Goal: Task Accomplishment & Management: Use online tool/utility

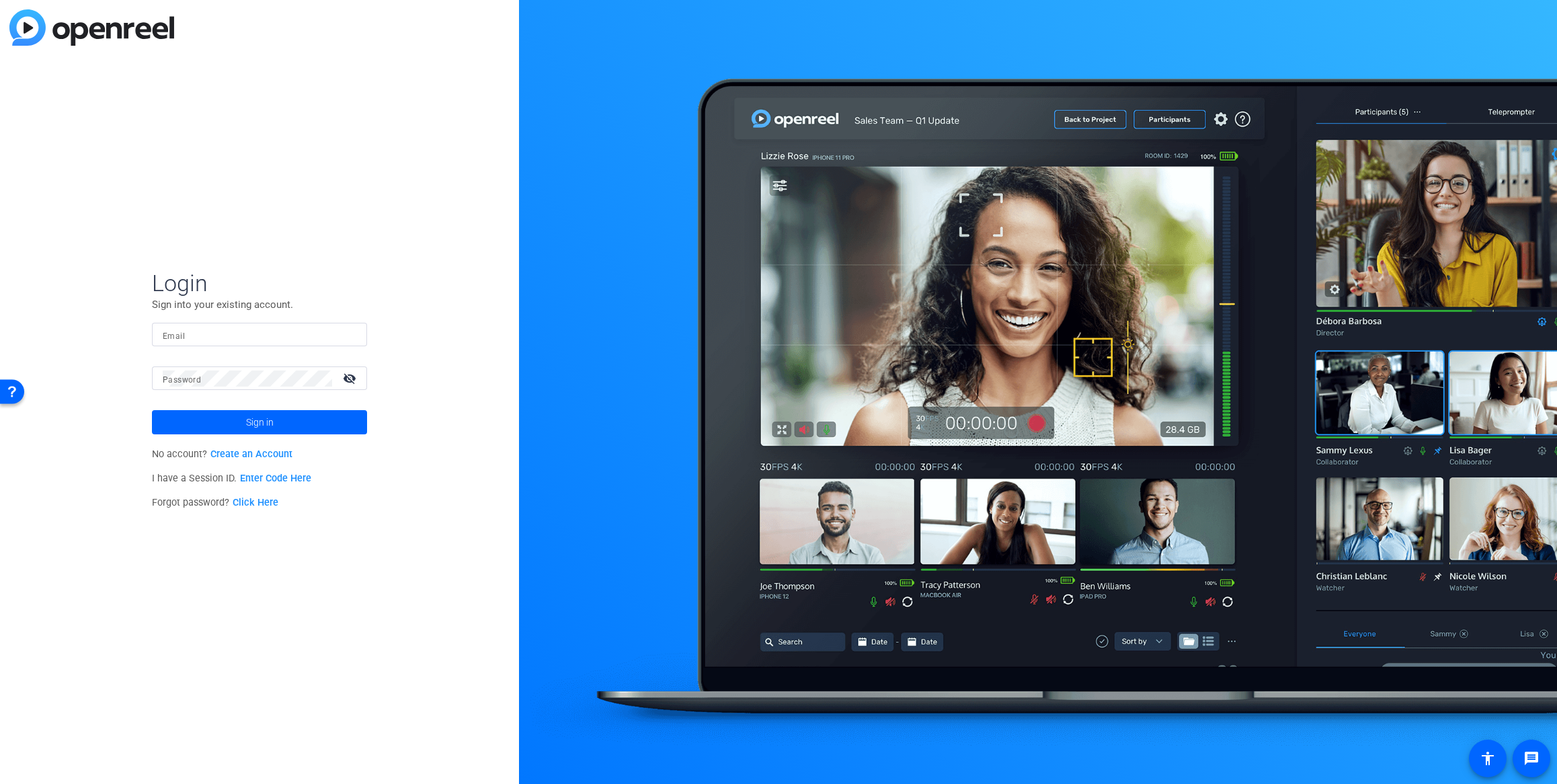
click at [219, 334] on input "Email" at bounding box center [260, 335] width 193 height 16
type input "[PERSON_NAME][EMAIL_ADDRESS][PERSON_NAME][DOMAIN_NAME]"
click at [152, 410] on button "Sign in" at bounding box center [259, 422] width 215 height 24
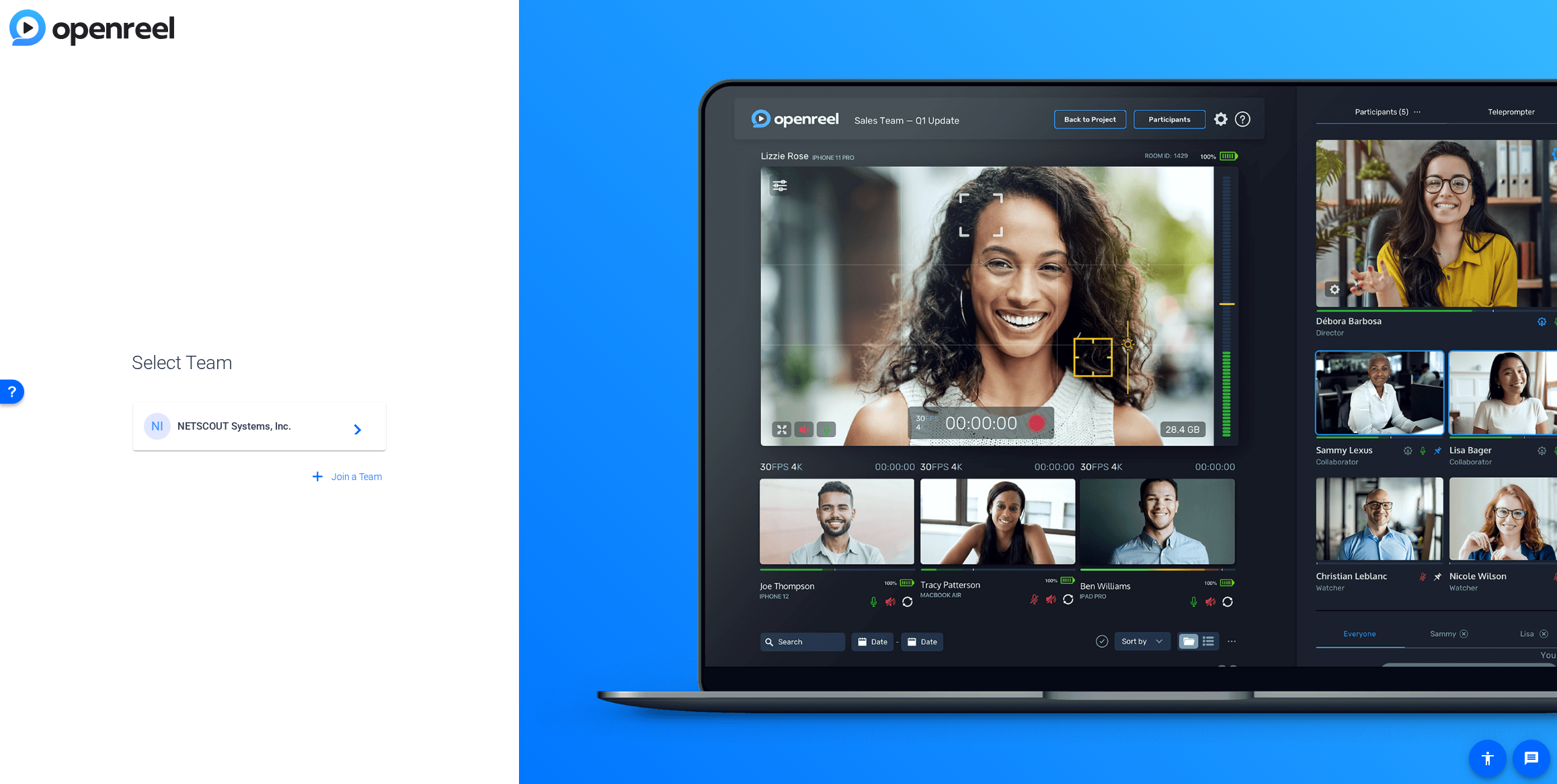
click at [216, 423] on span "NETSCOUT Systems, Inc." at bounding box center [261, 426] width 168 height 12
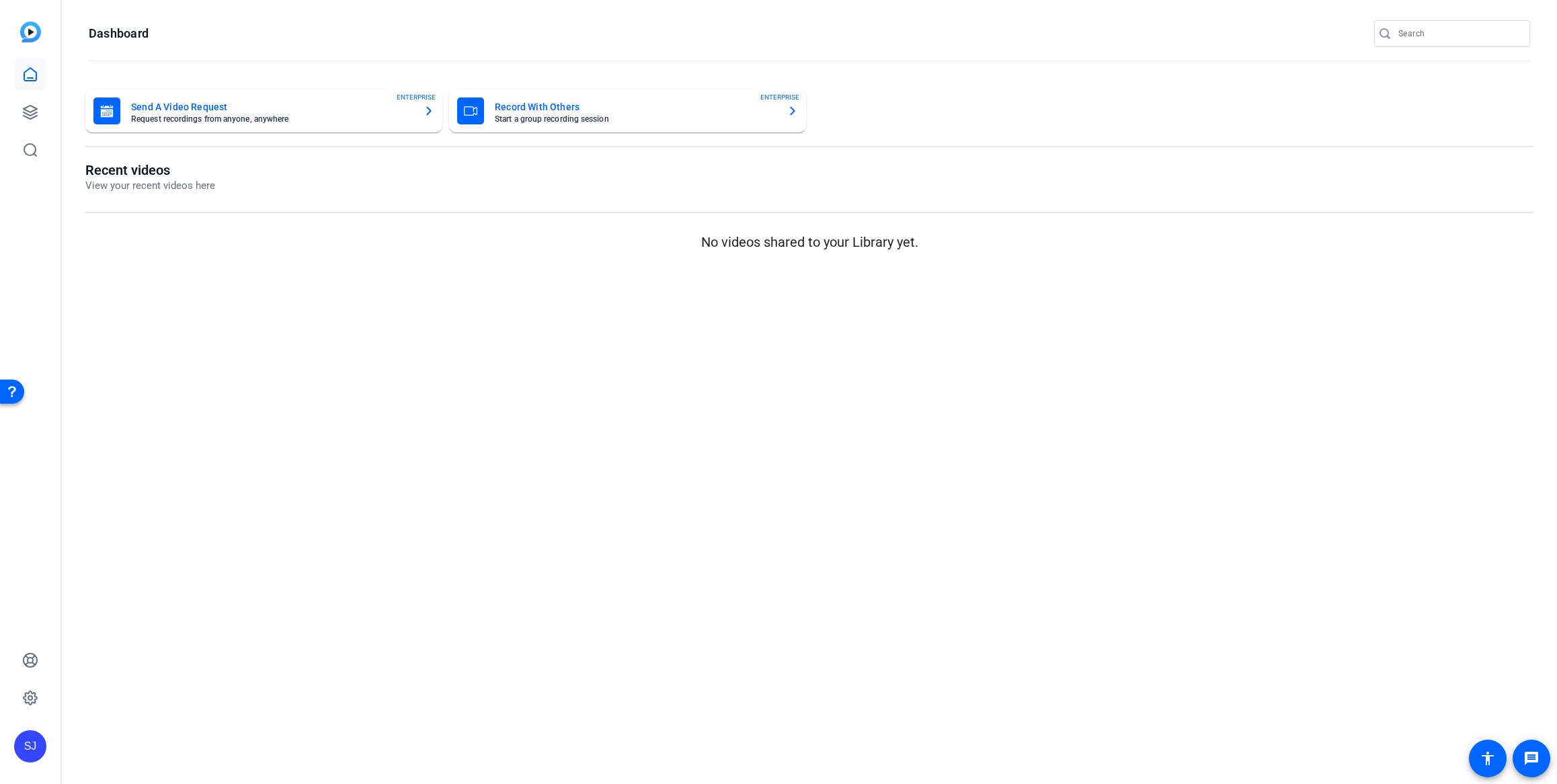
click at [203, 108] on mat-card-title "Send A Video Request" at bounding box center [271, 107] width 282 height 16
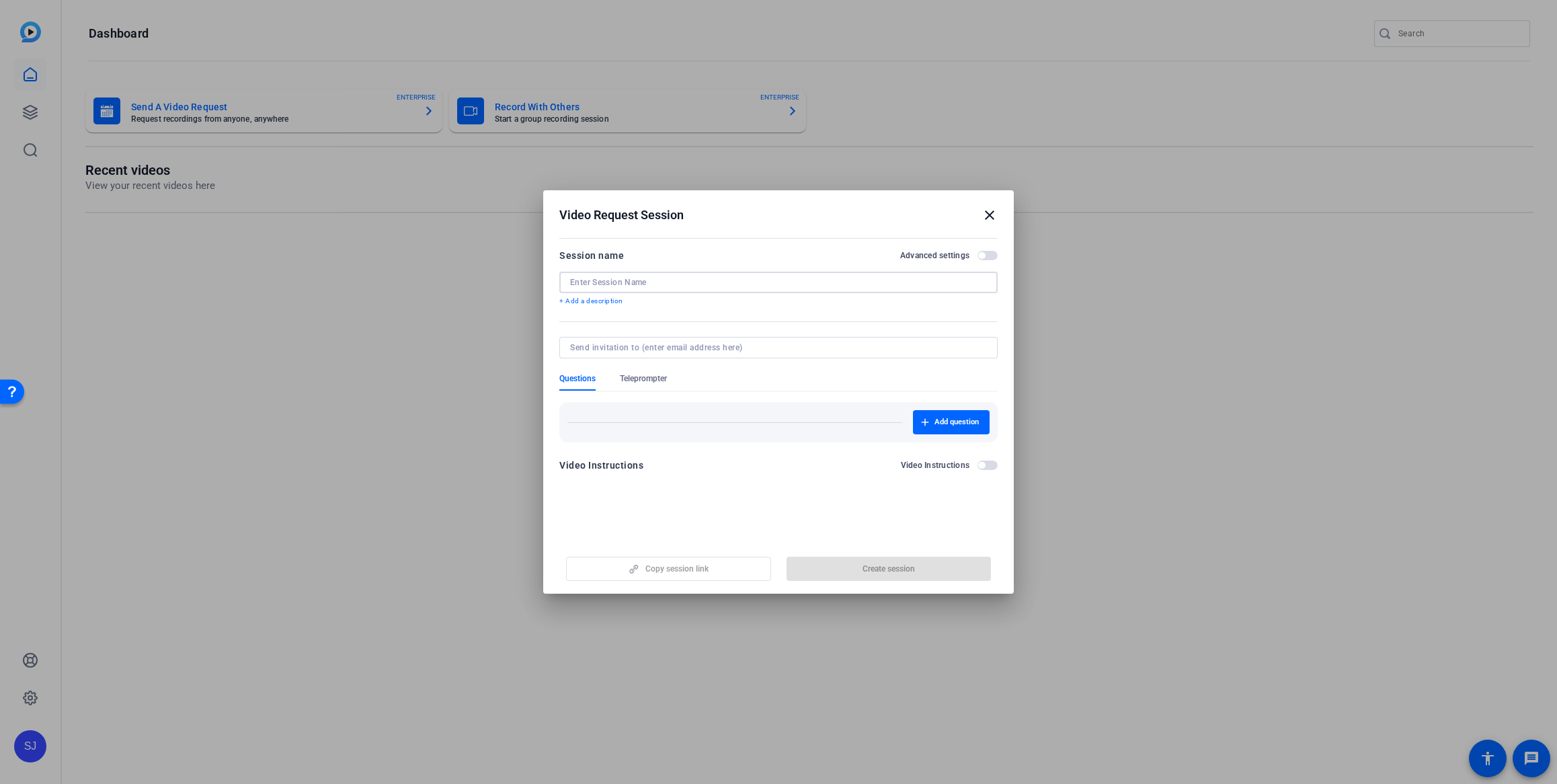
click at [585, 285] on input at bounding box center [778, 282] width 417 height 10
paste input "Why Are Detection Tools Alone No Longer Enough"
type input "Why Are Detection Tools Alone No Longer Enough"
drag, startPoint x: 760, startPoint y: 509, endPoint x: 768, endPoint y: 500, distance: 12.0
click at [761, 509] on openreel-new-create-edit-ugc-session "Video Request Session close Session name Advanced settings Why Are Detection To…" at bounding box center [778, 391] width 470 height 403
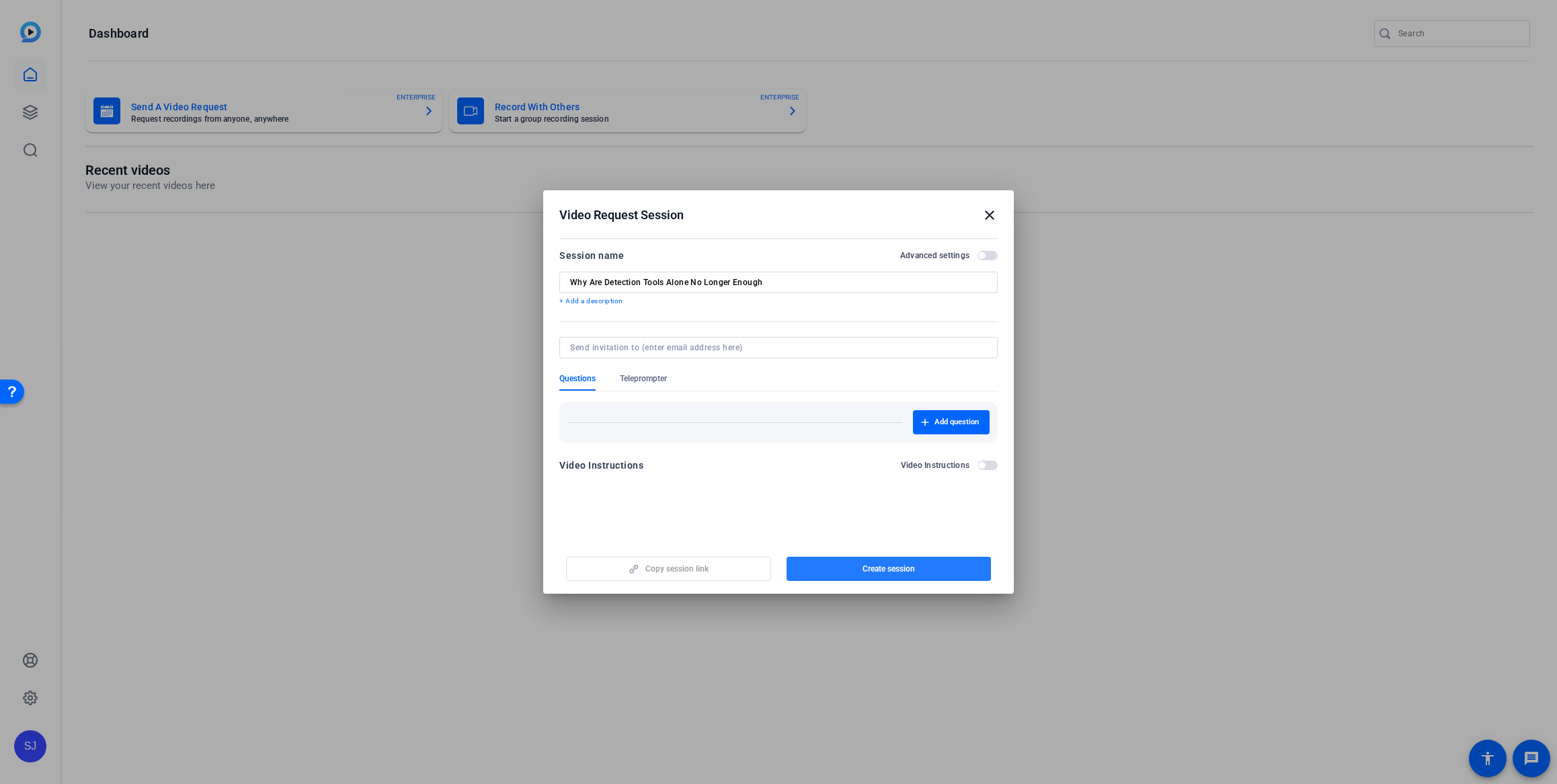
click at [857, 572] on span "button" at bounding box center [889, 568] width 205 height 32
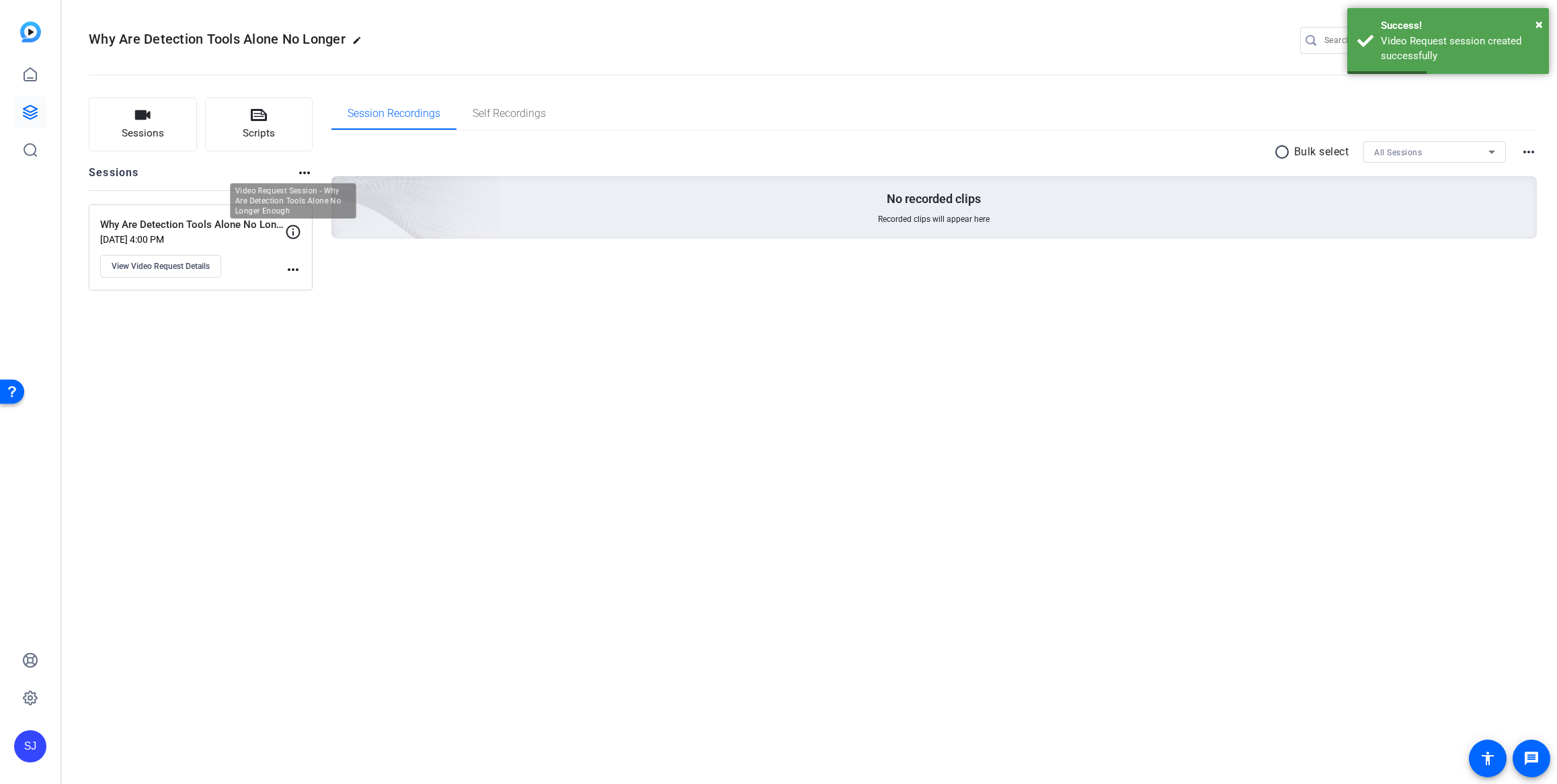
click at [295, 230] on icon at bounding box center [293, 232] width 16 height 16
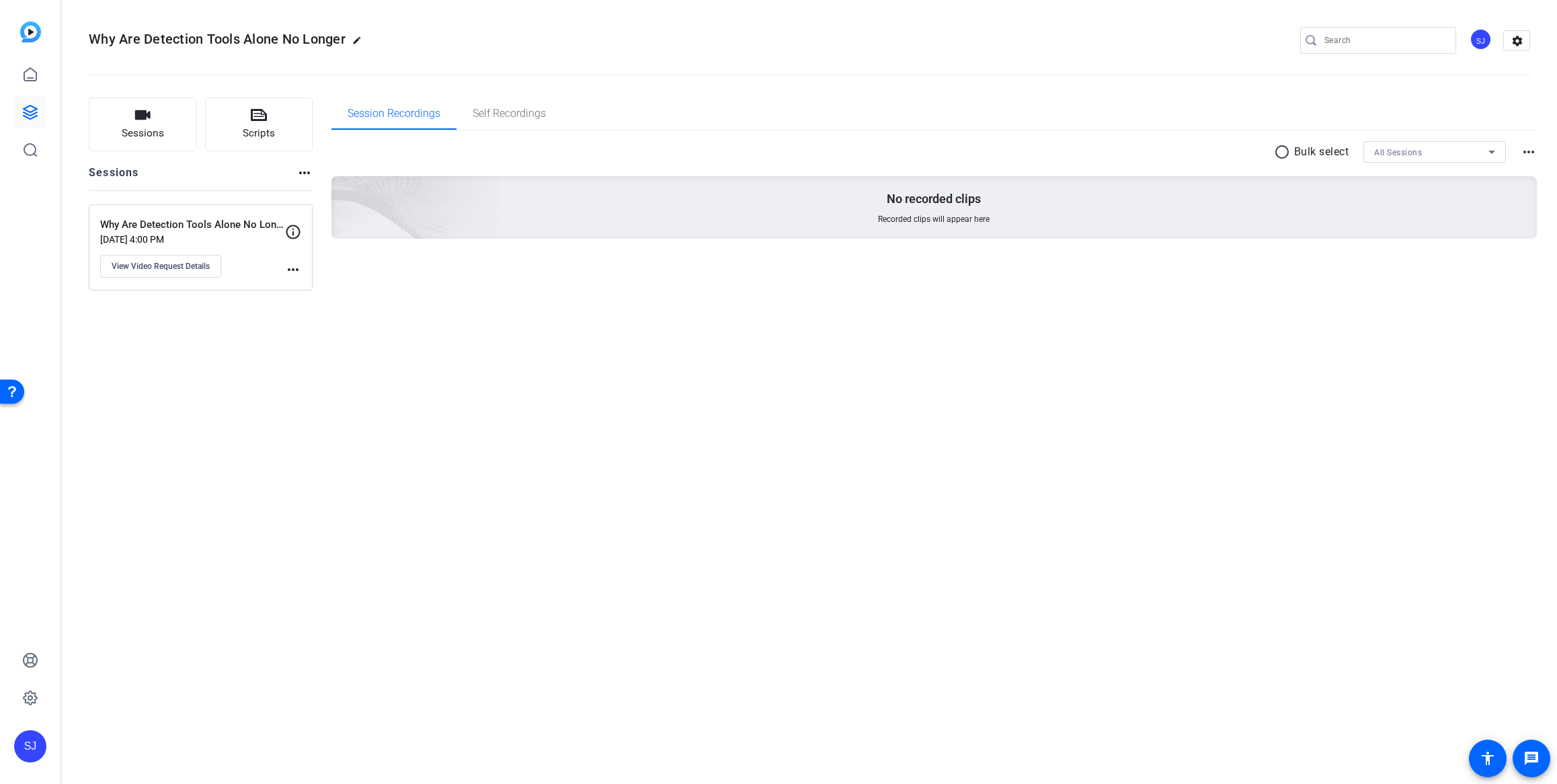
click at [295, 230] on icon at bounding box center [293, 232] width 16 height 16
click at [163, 266] on span "View Video Request Details" at bounding box center [160, 266] width 98 height 10
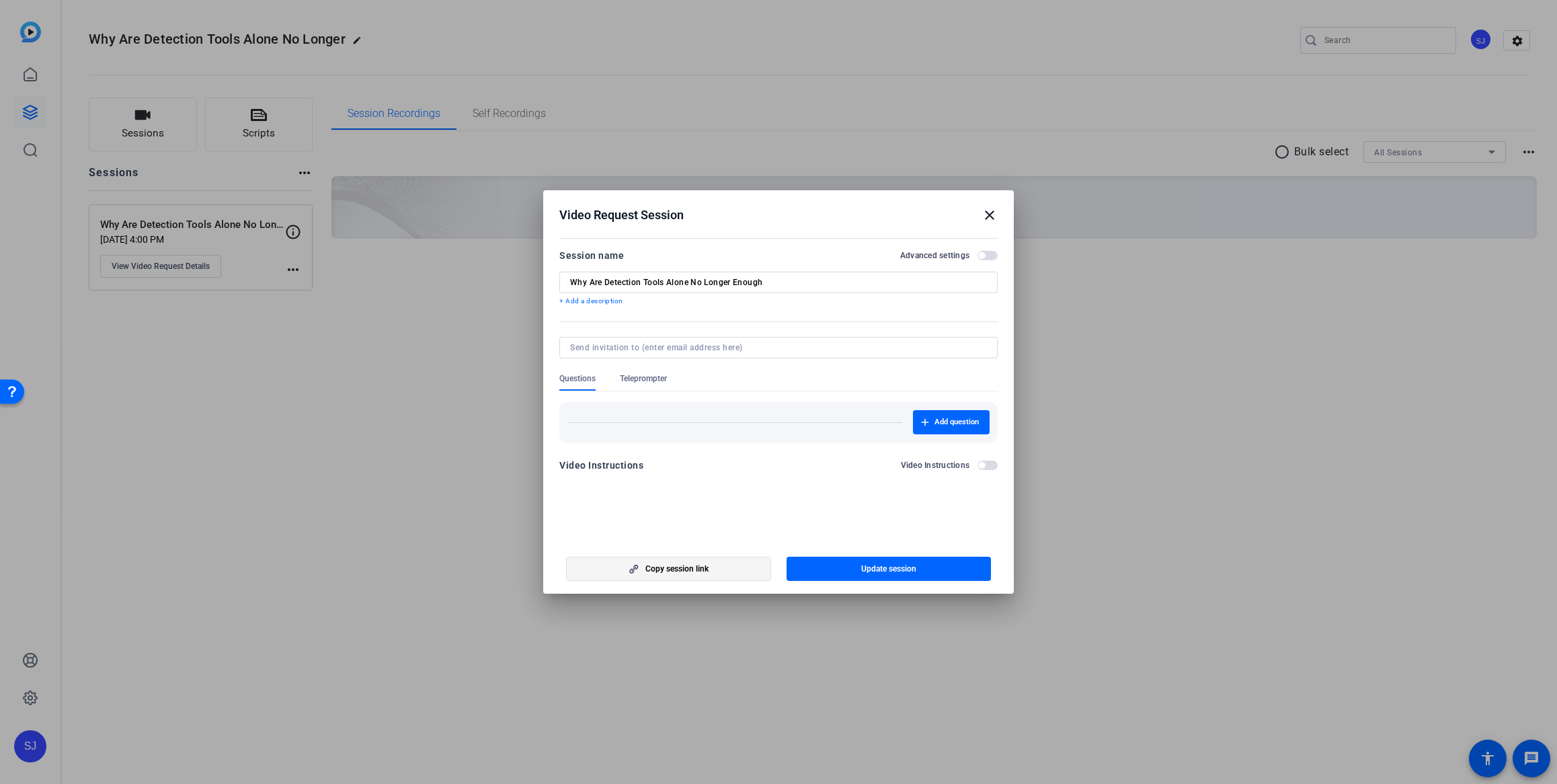
click at [687, 566] on span "Copy session link" at bounding box center [676, 568] width 63 height 10
click at [985, 215] on mat-icon "close" at bounding box center [989, 215] width 16 height 16
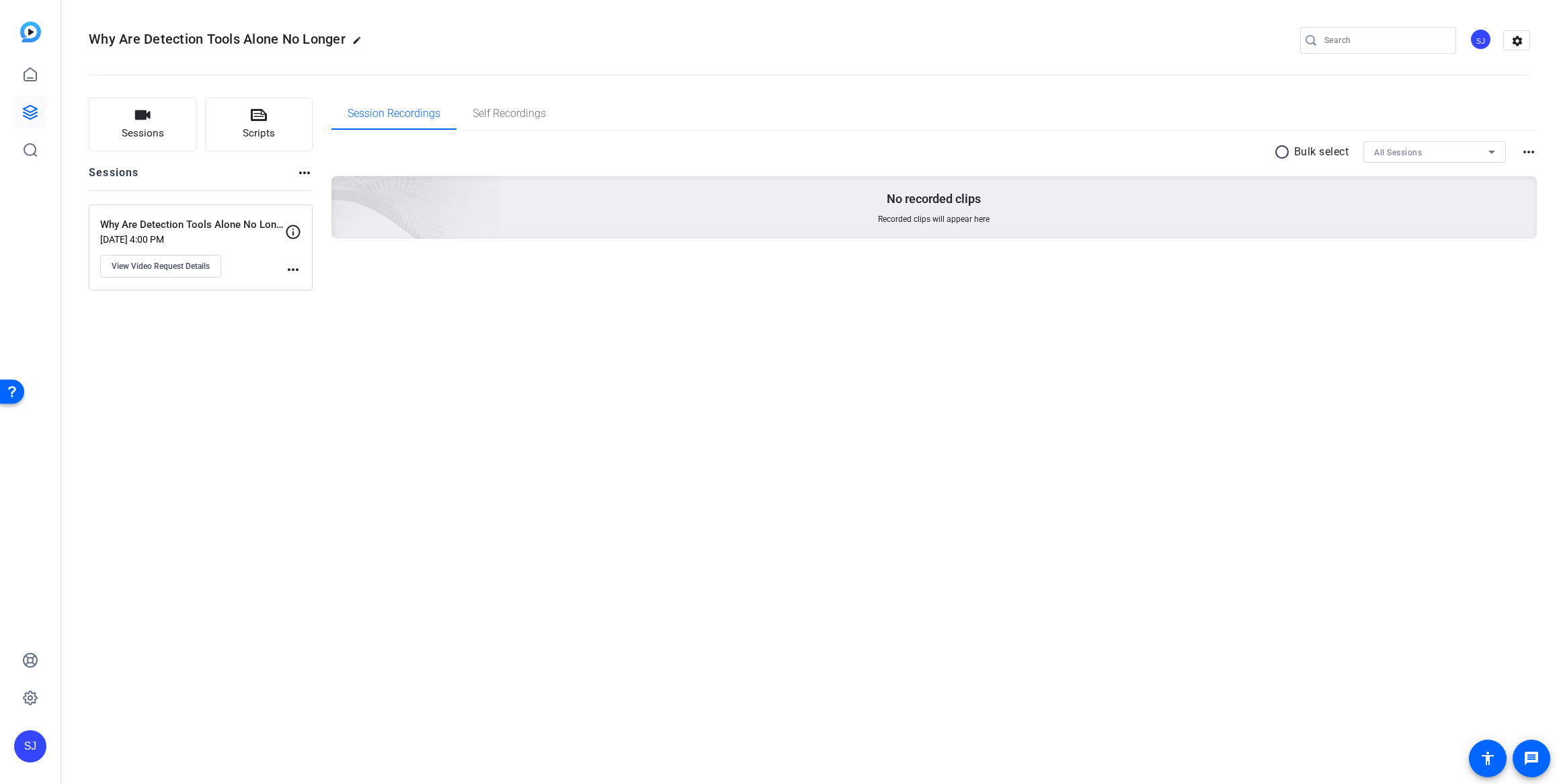
click at [295, 267] on mat-icon "more_horiz" at bounding box center [293, 270] width 16 height 16
click at [162, 267] on div at bounding box center [778, 392] width 1557 height 784
click at [155, 263] on span "View Video Request Details" at bounding box center [160, 266] width 98 height 10
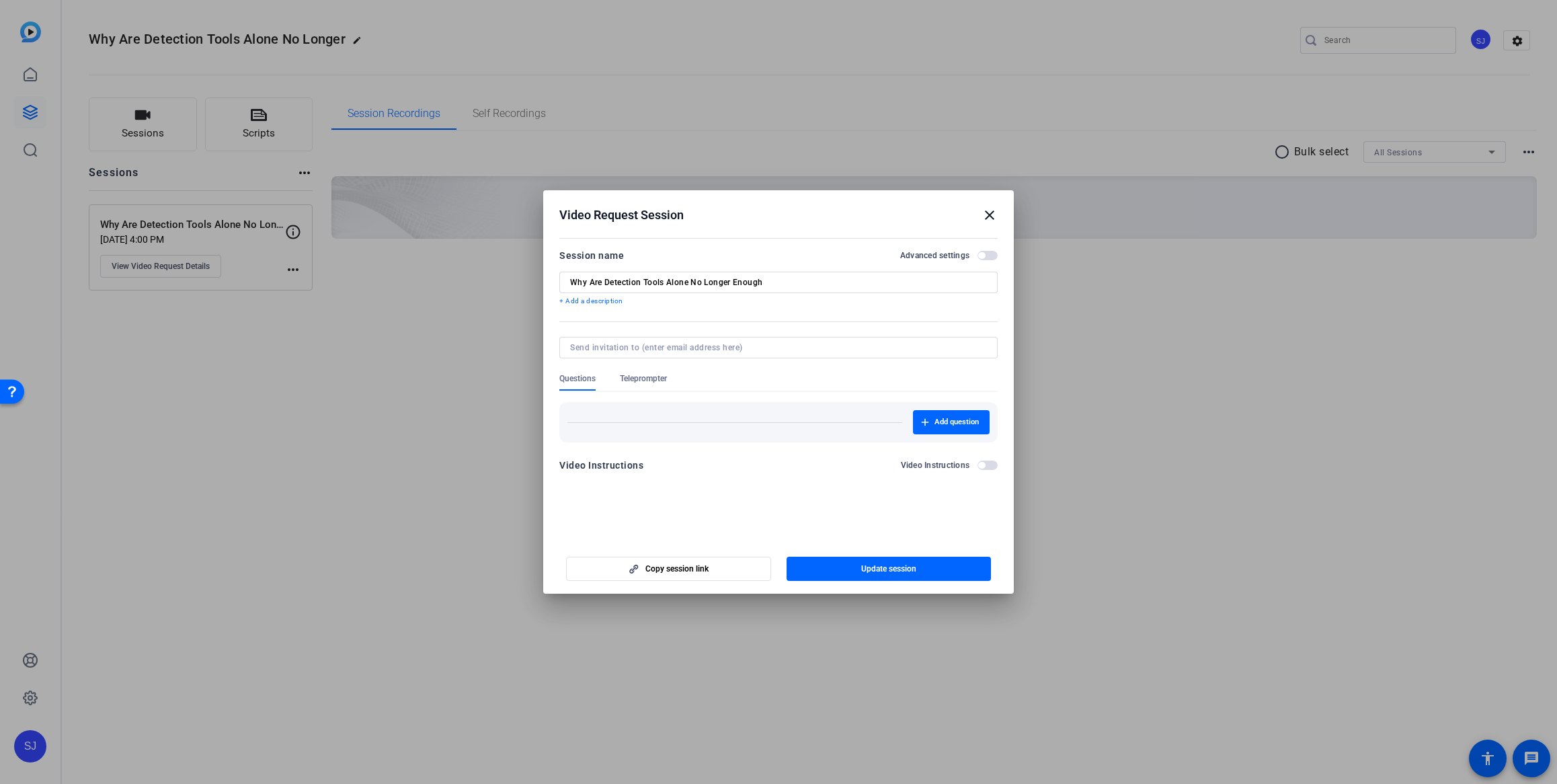
click at [988, 212] on mat-icon "close" at bounding box center [989, 215] width 16 height 16
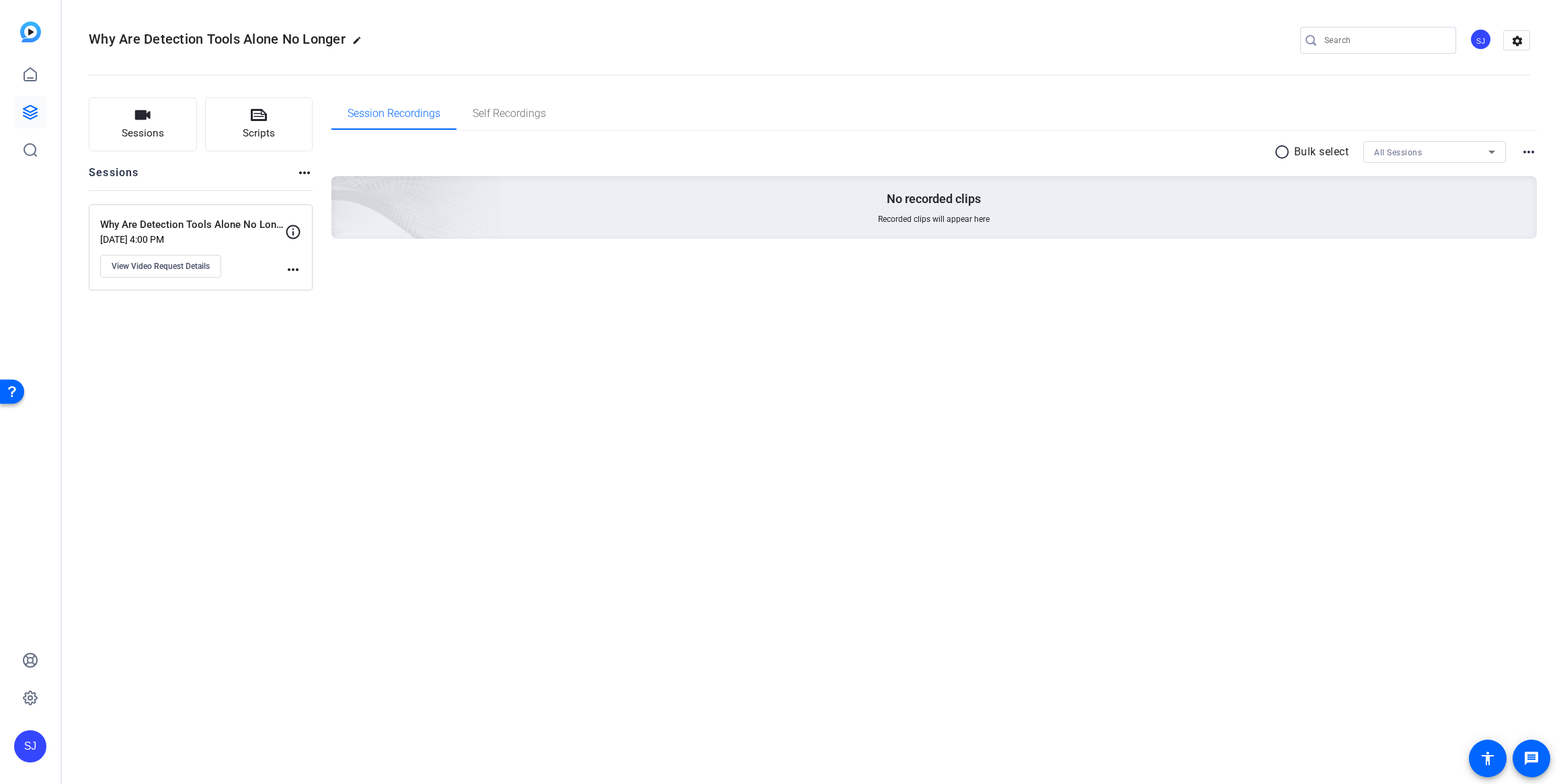
click at [995, 36] on div "Why Are Detection Tools Alone No Longer edit SJ settings" at bounding box center [809, 40] width 1441 height 20
click at [1035, 43] on div "Why Are Detection Tools Alone No Longer edit SJ settings" at bounding box center [809, 40] width 1441 height 20
click at [597, 380] on div "Why Are Detection Tools Alone No Longer edit SJ settings Sessions Scripts Sessi…" at bounding box center [809, 392] width 1495 height 784
